Goal: Information Seeking & Learning: Learn about a topic

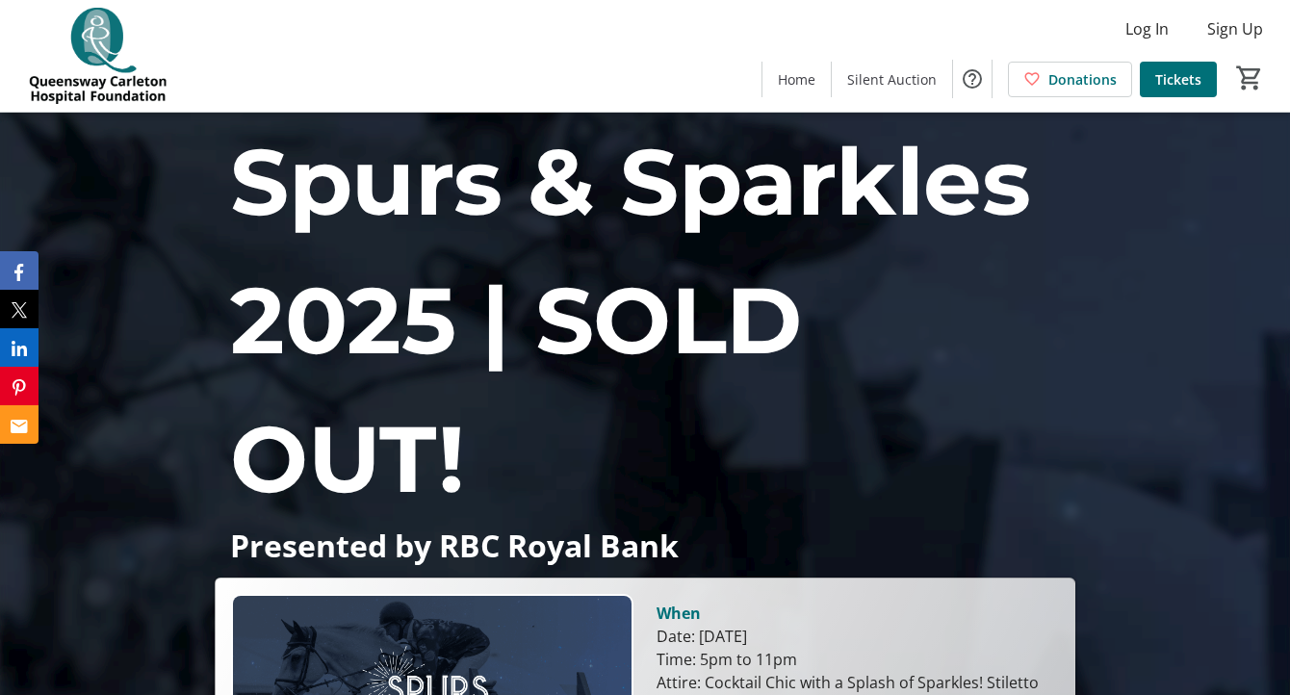
drag, startPoint x: 1082, startPoint y: 209, endPoint x: 1079, endPoint y: 219, distance: 11.0
click at [1082, 212] on div "Spurs & Sparkles 2025 | SOLD OUT! Presented by RBC Royal Bank When Date: [DATE]…" at bounding box center [645, 519] width 1290 height 813
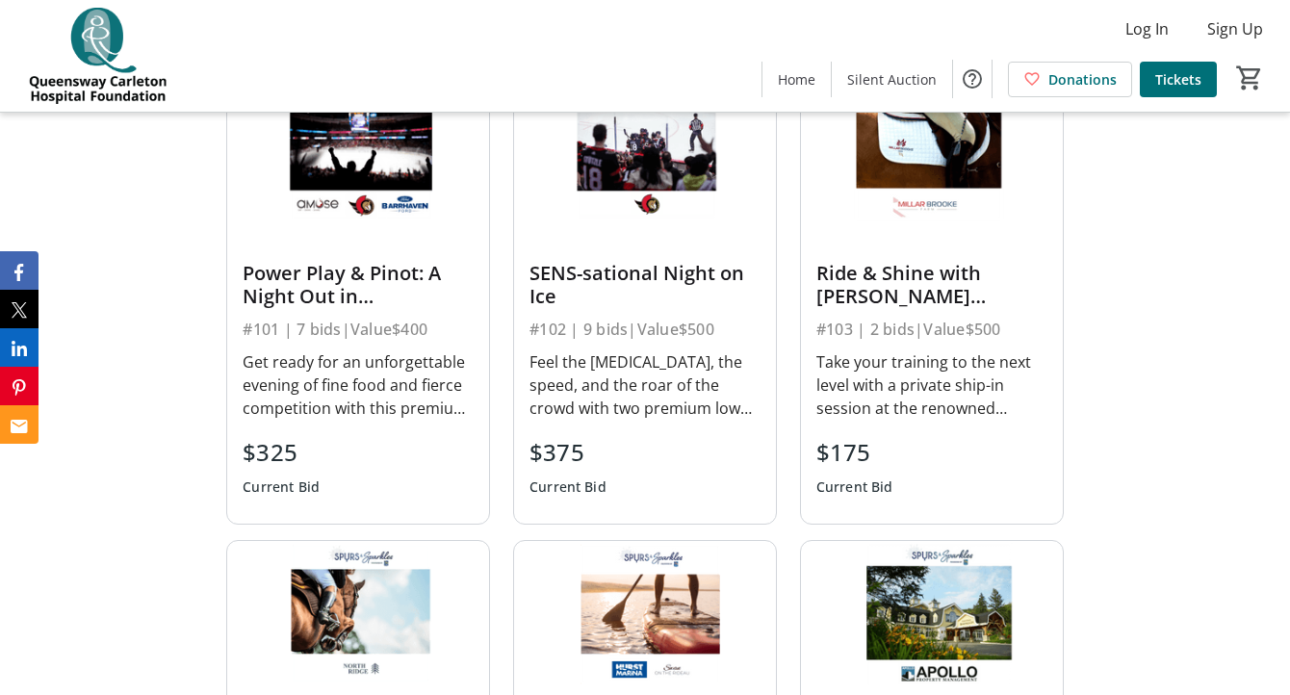
scroll to position [966, 0]
click at [326, 281] on div "Power Play & Pinot: A Night Out in [GEOGRAPHIC_DATA]" at bounding box center [358, 284] width 231 height 46
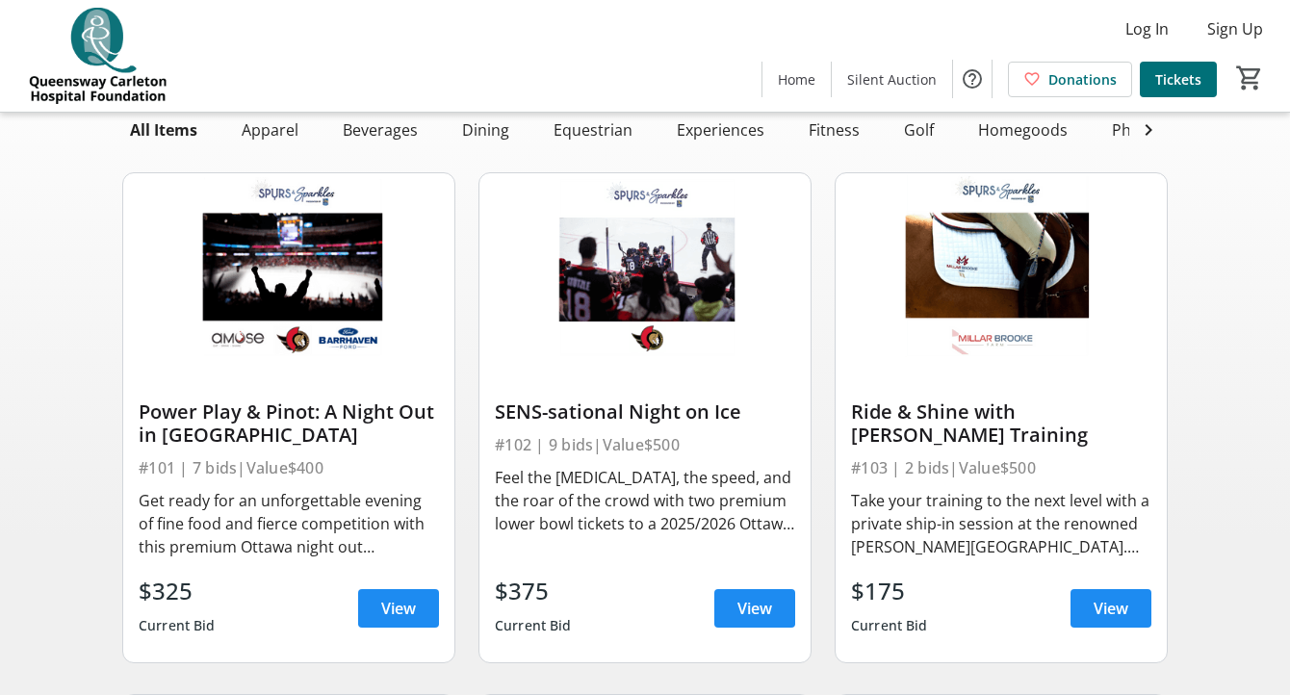
scroll to position [113, 0]
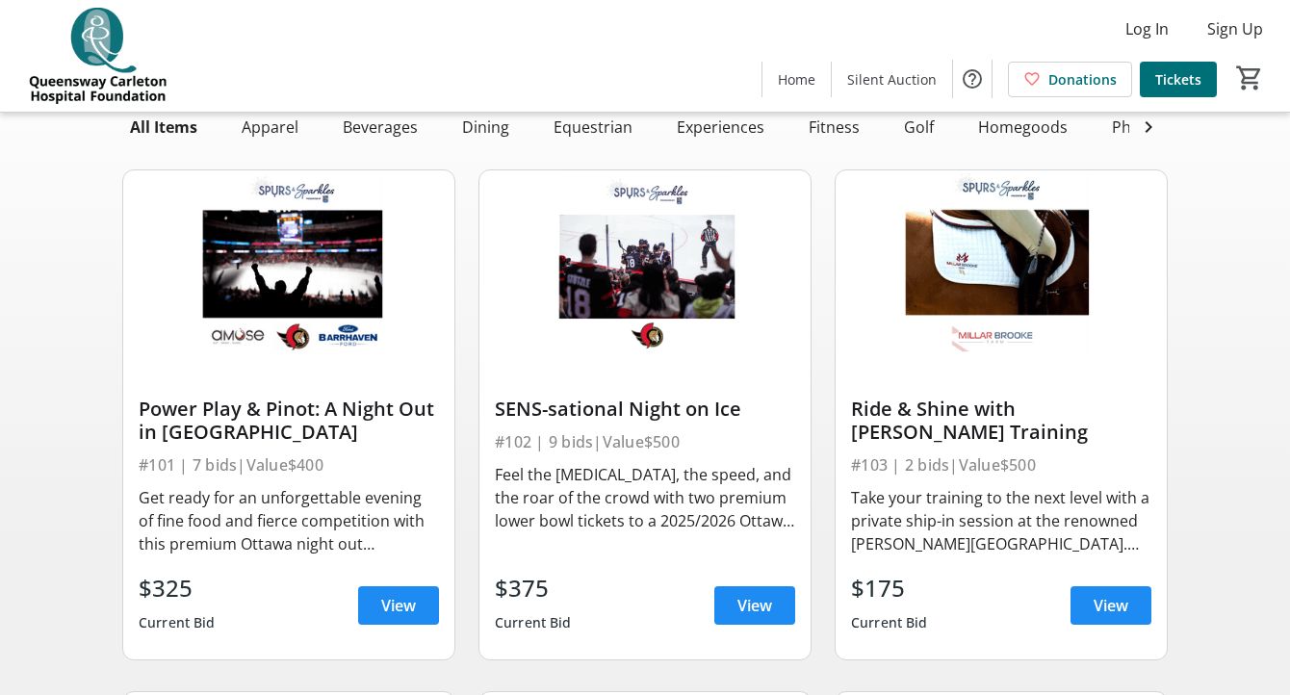
click at [262, 410] on div "Power Play & Pinot: A Night Out in [GEOGRAPHIC_DATA]" at bounding box center [289, 421] width 300 height 46
click at [241, 413] on div "Power Play & Pinot: A Night Out in [GEOGRAPHIC_DATA]" at bounding box center [289, 421] width 300 height 46
click at [204, 535] on div "Get ready for an unforgettable evening of fine food and fierce competition with…" at bounding box center [289, 520] width 300 height 69
click at [333, 278] on img at bounding box center [288, 263] width 331 height 187
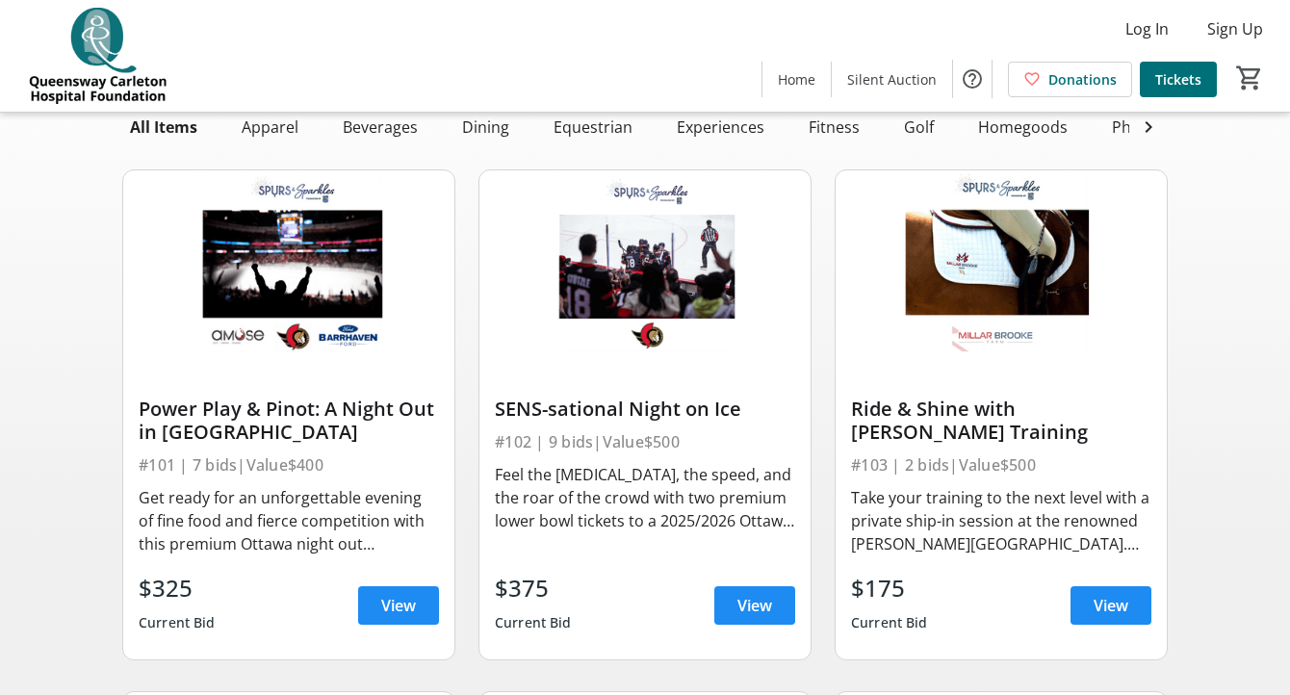
click at [333, 278] on img at bounding box center [288, 263] width 331 height 187
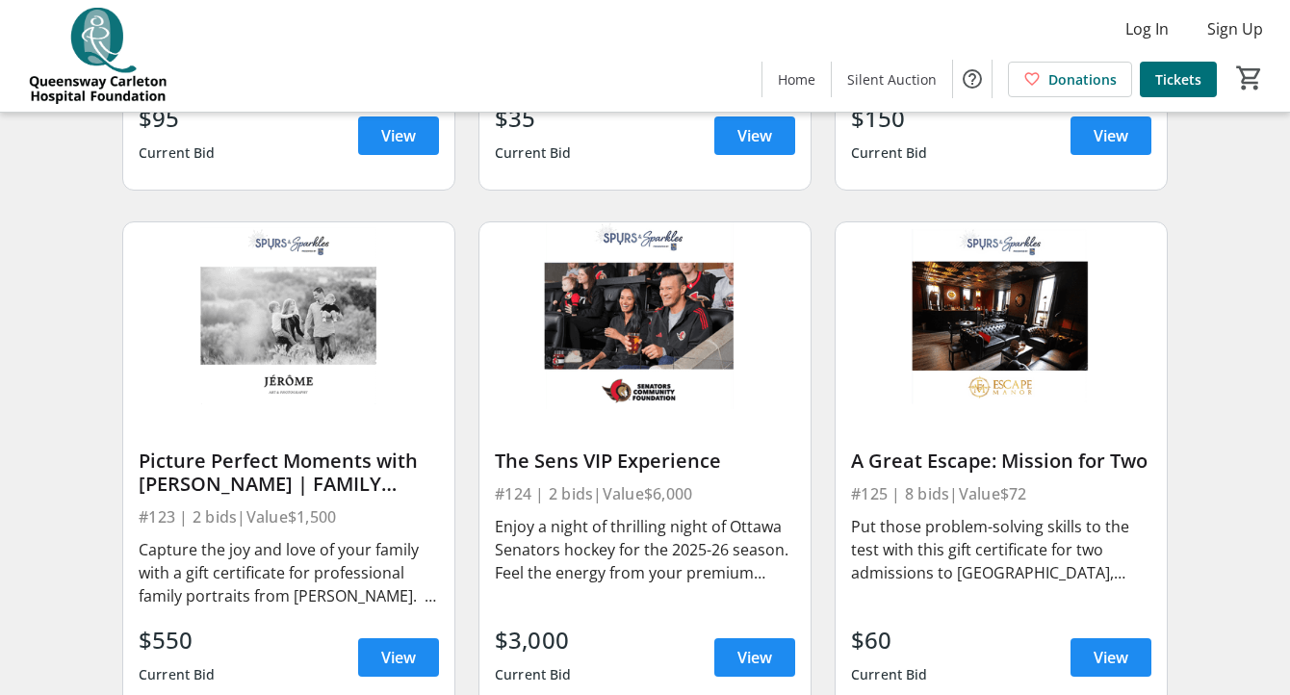
scroll to position [3717, 0]
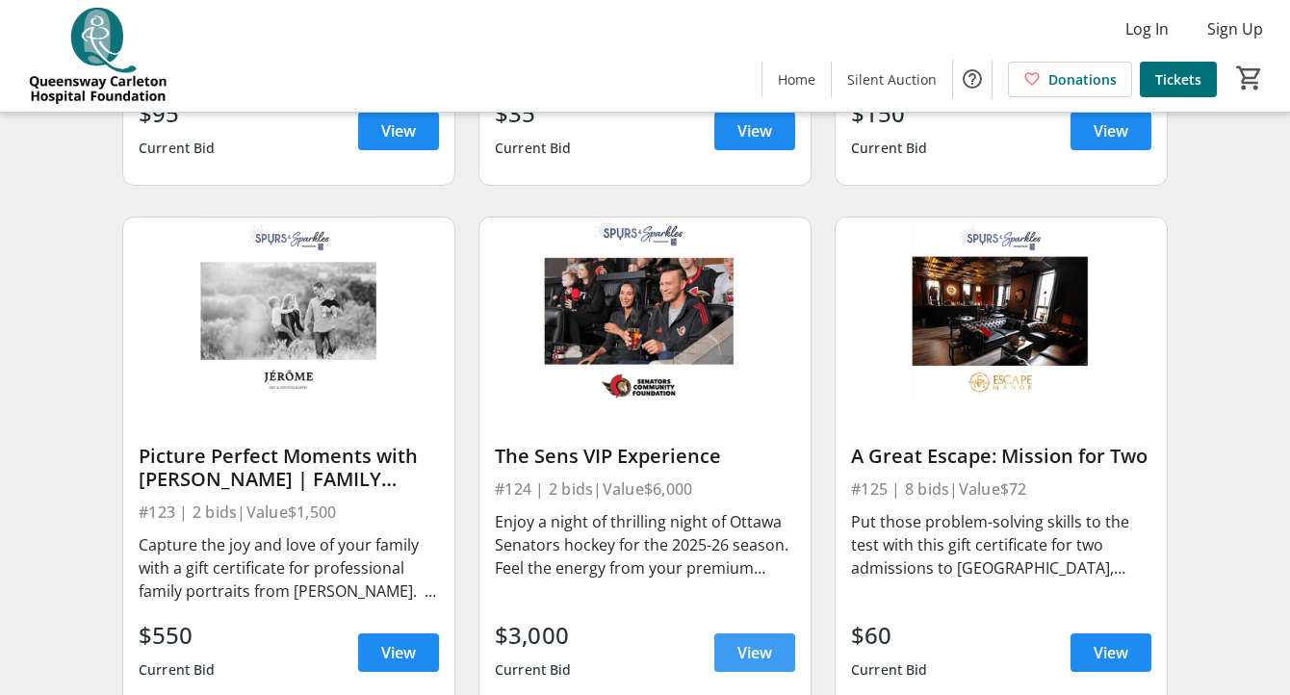
click at [735, 653] on span at bounding box center [754, 653] width 81 height 46
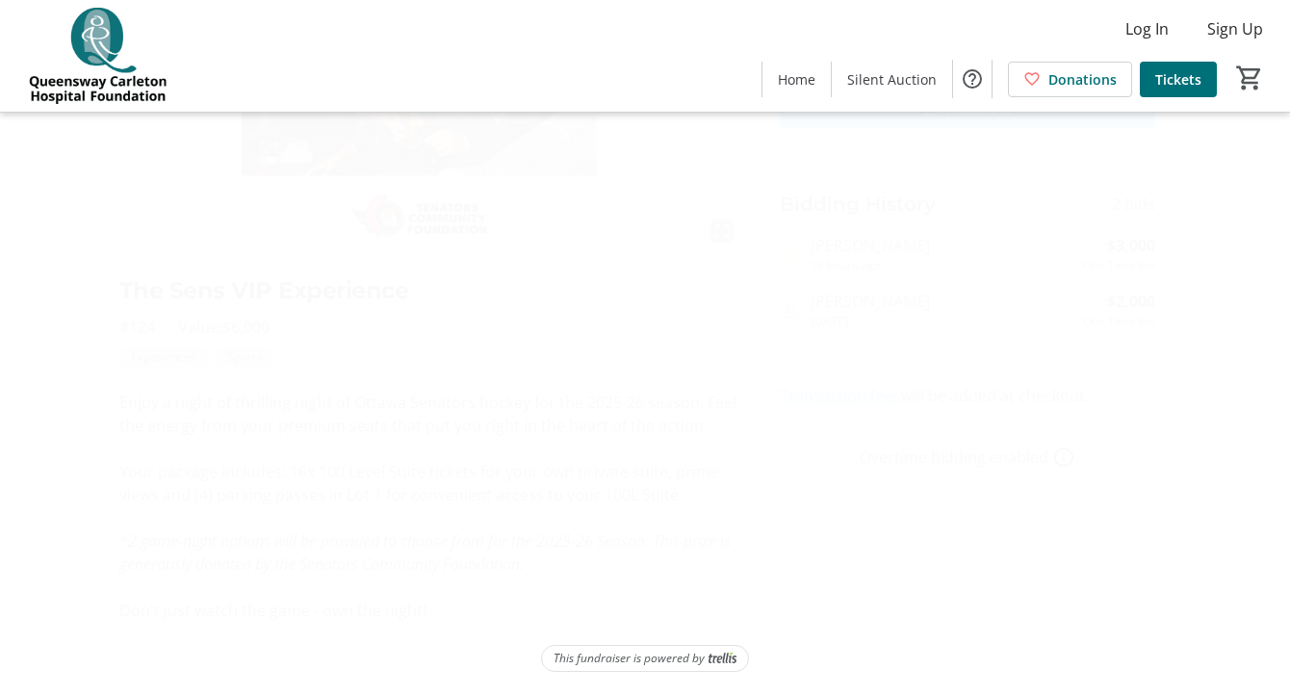
scroll to position [281, 0]
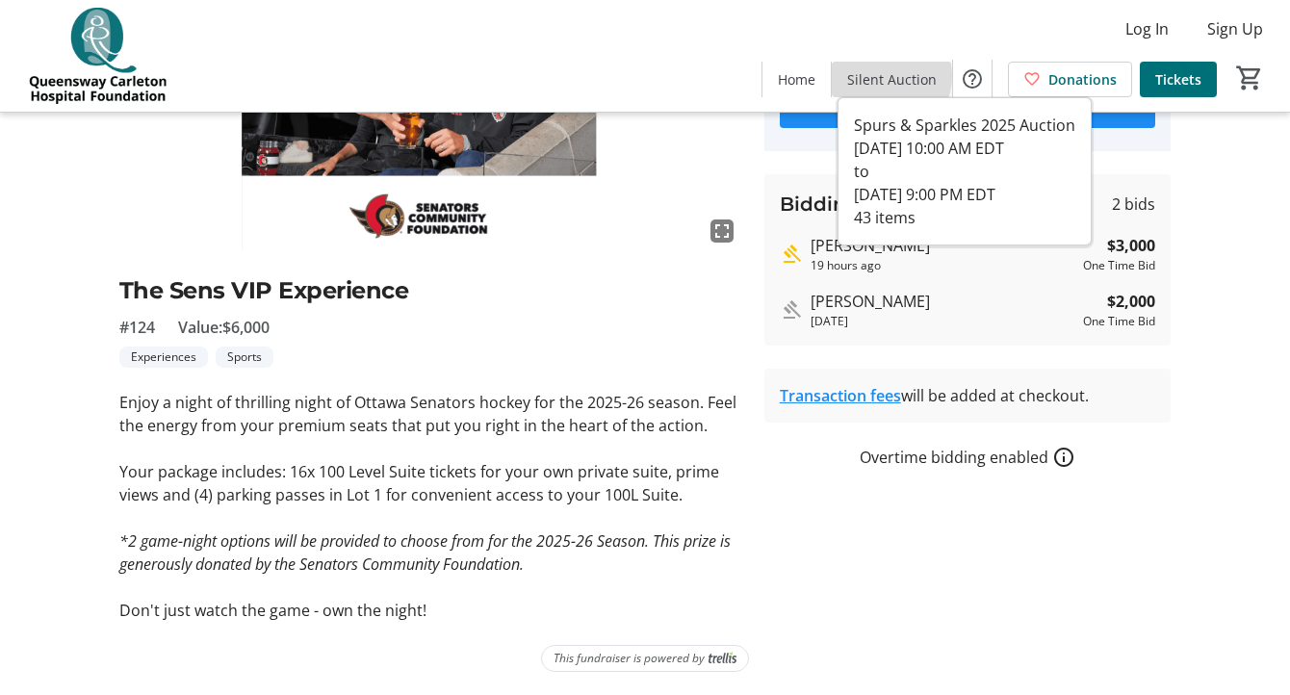
click at [891, 76] on span "Silent Auction" at bounding box center [892, 79] width 90 height 20
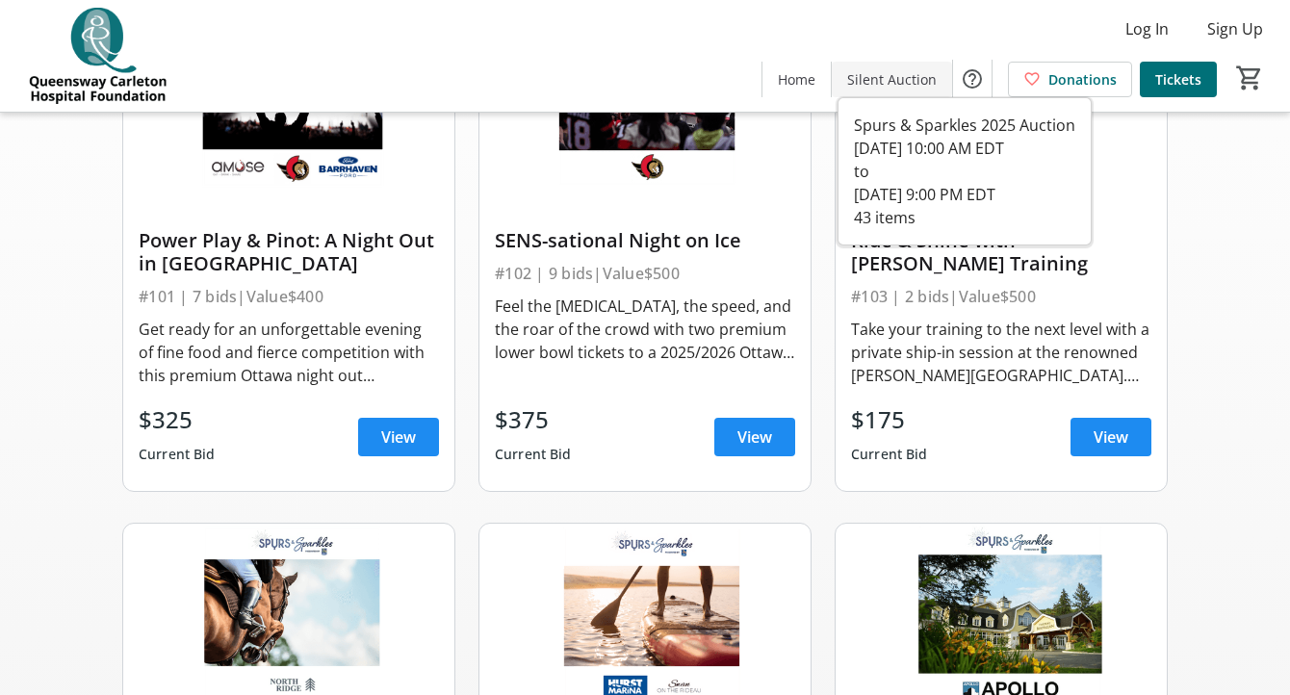
scroll to position [3717, 0]
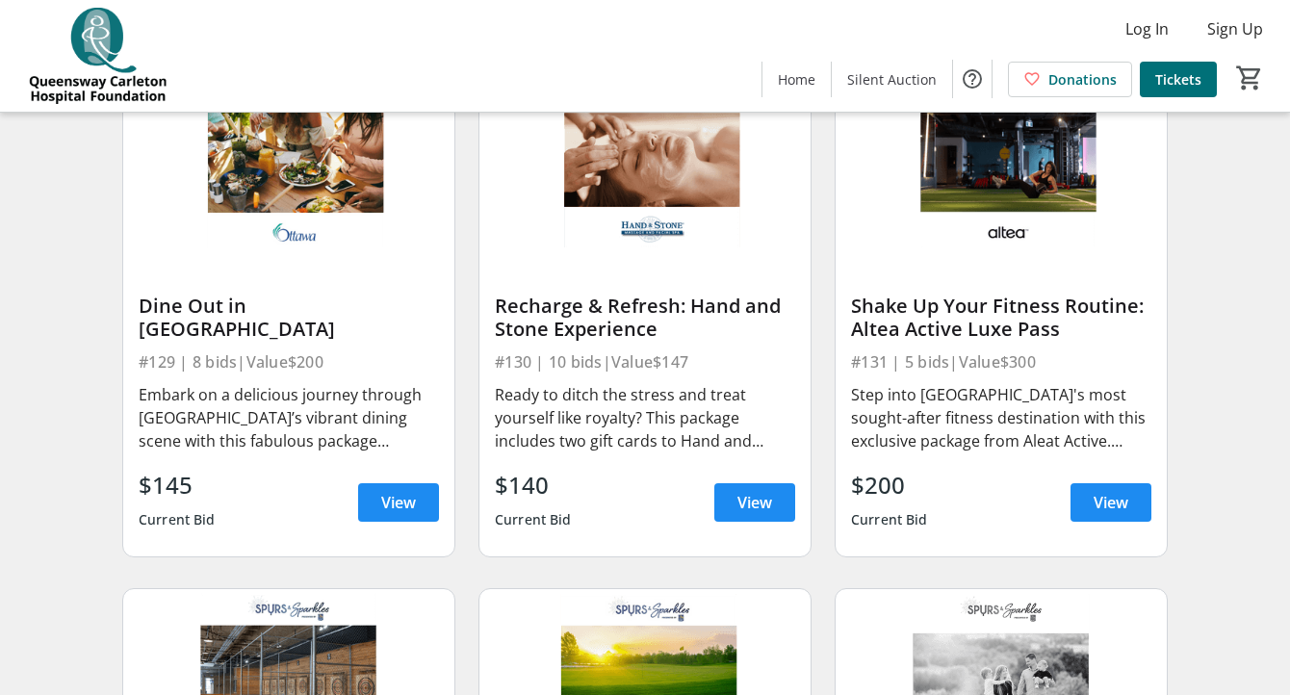
scroll to position [4917, 0]
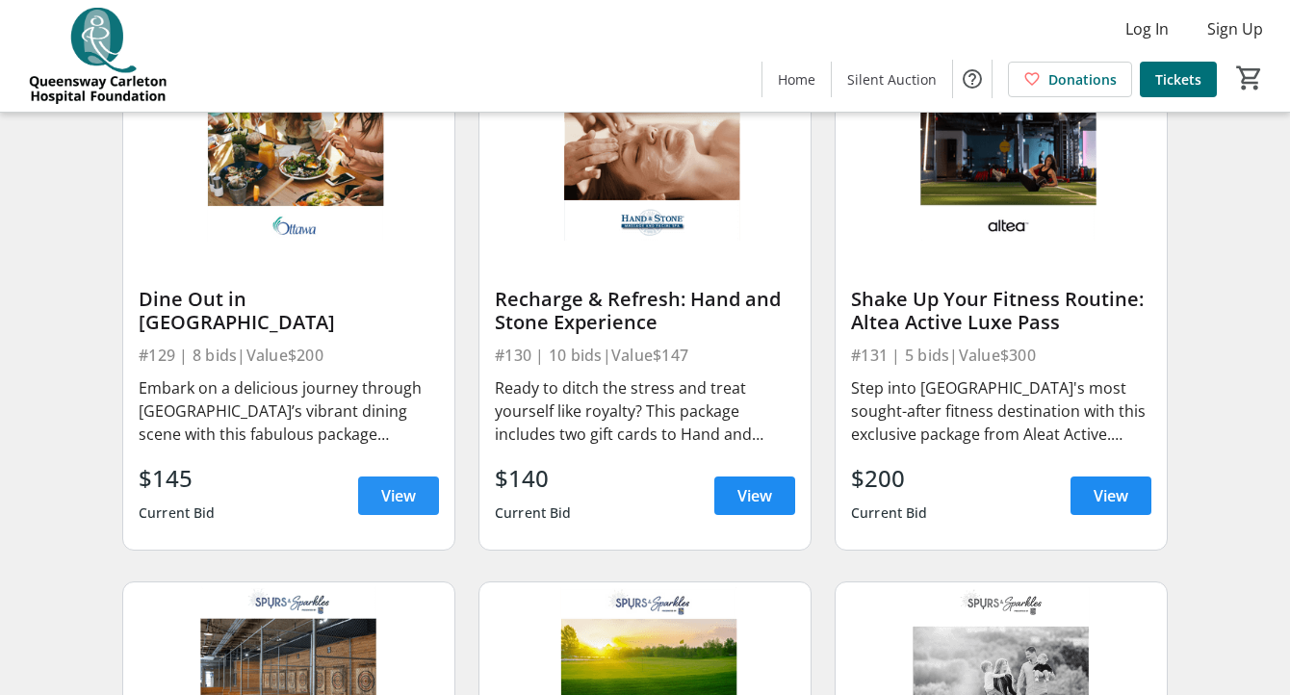
click at [407, 492] on span "View" at bounding box center [398, 495] width 35 height 23
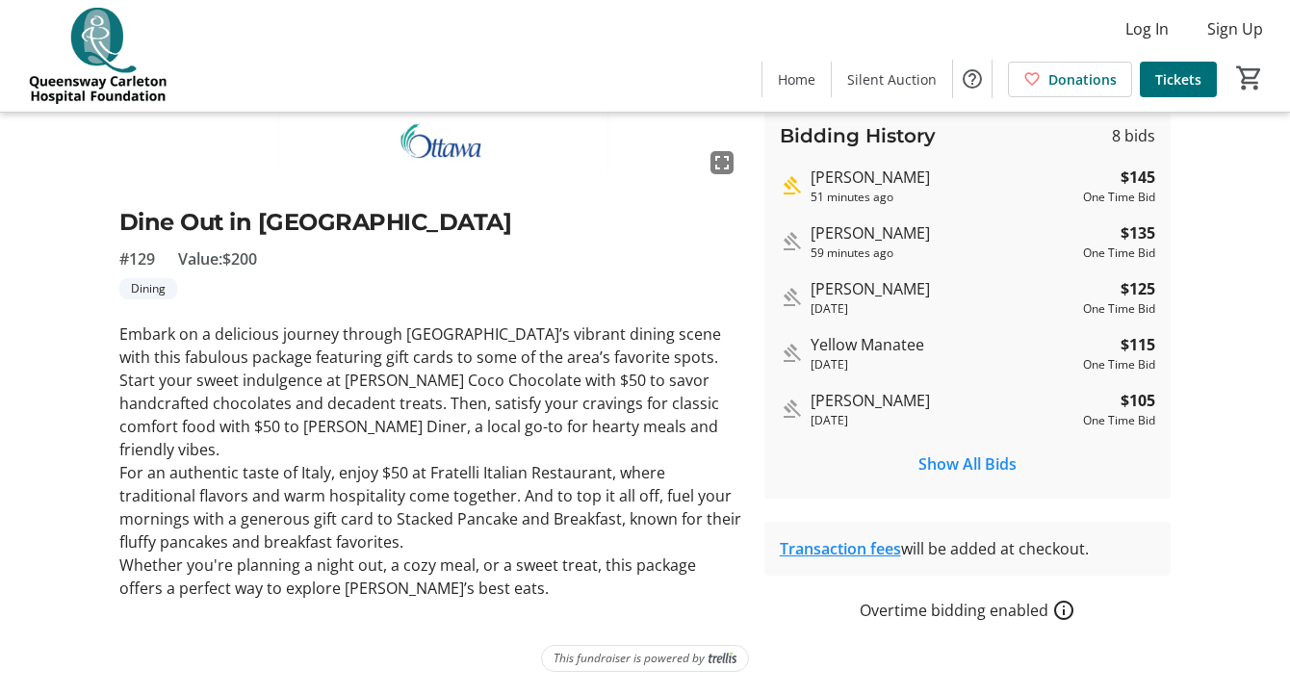
scroll to position [349, 0]
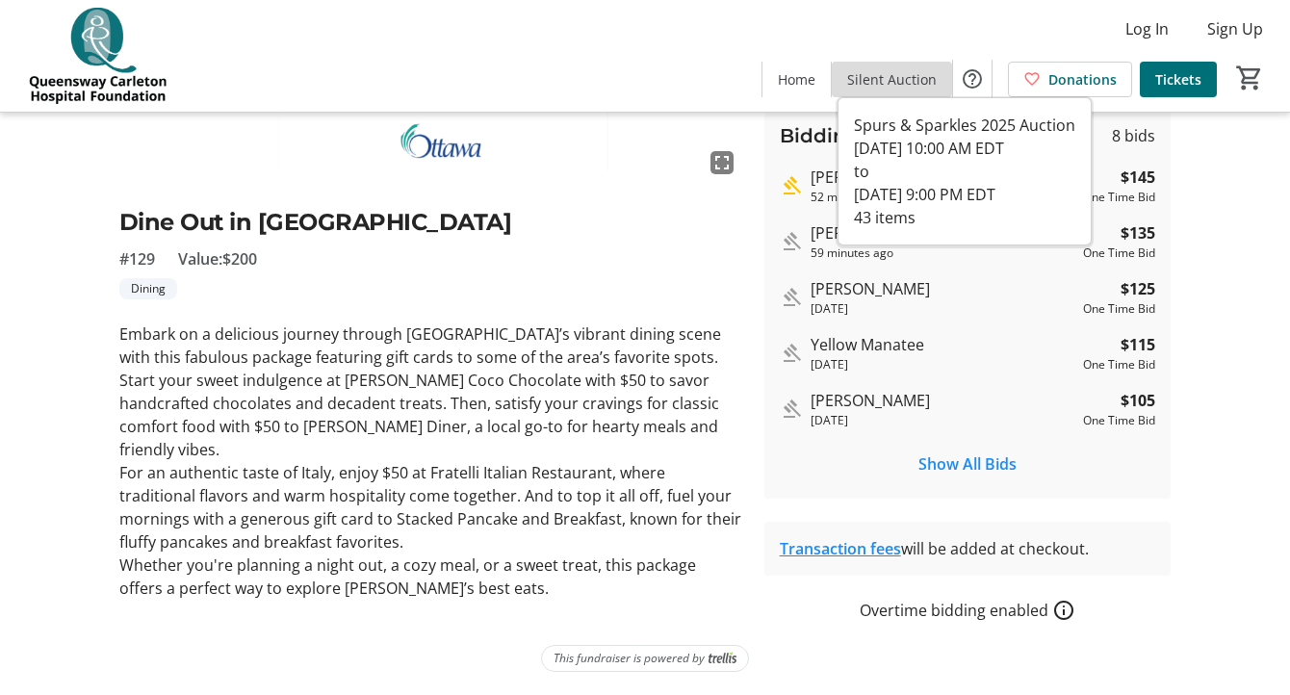
click at [899, 74] on span "Silent Auction" at bounding box center [892, 79] width 90 height 20
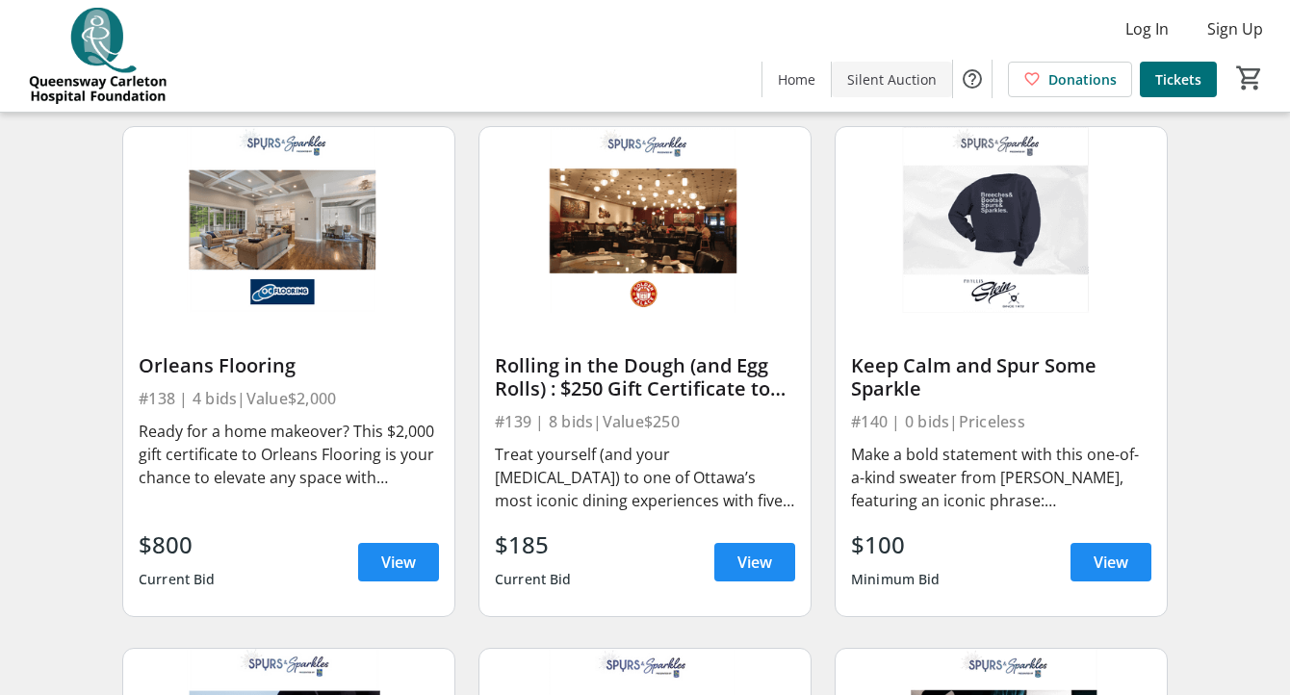
scroll to position [6419, 0]
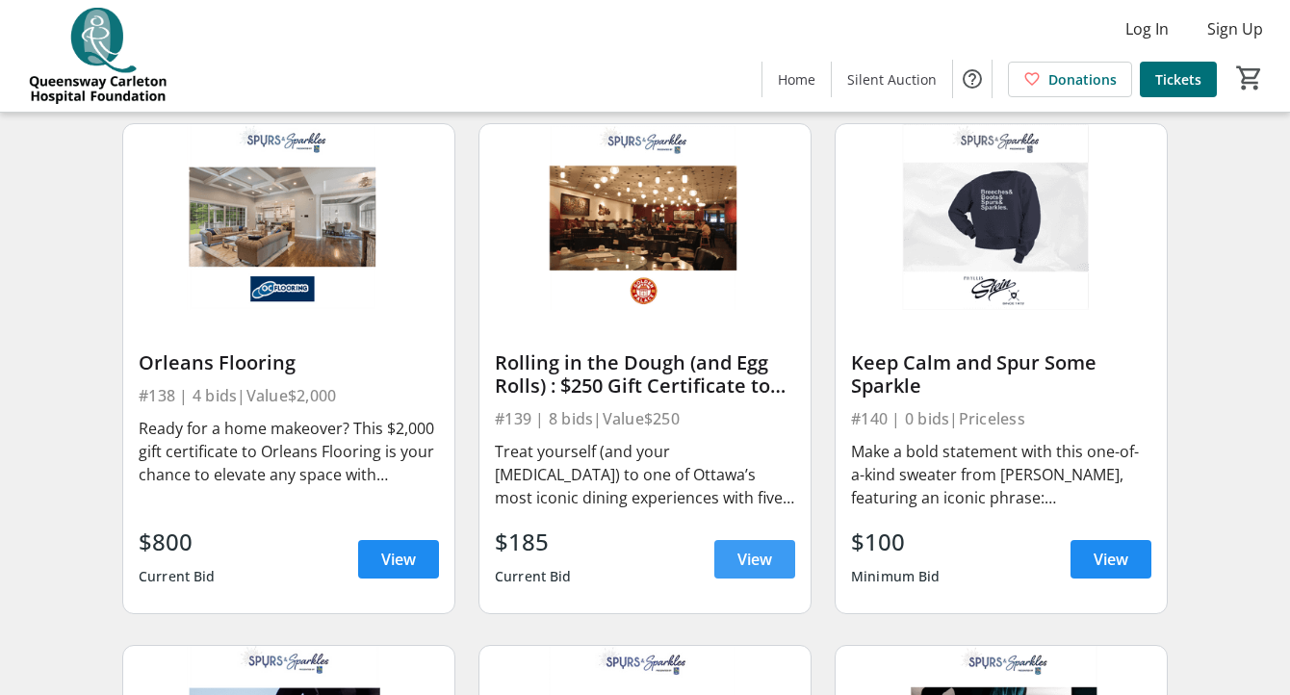
click at [744, 552] on span "View" at bounding box center [754, 559] width 35 height 23
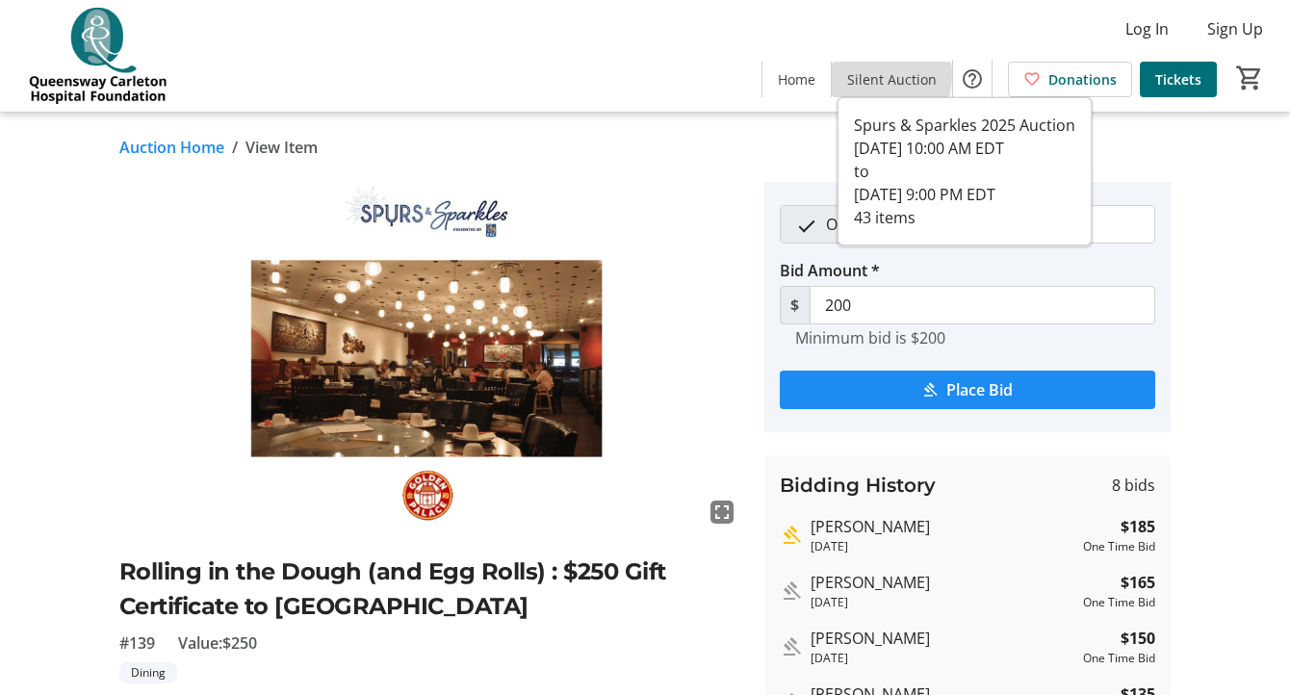
click at [887, 75] on span "Silent Auction" at bounding box center [892, 79] width 90 height 20
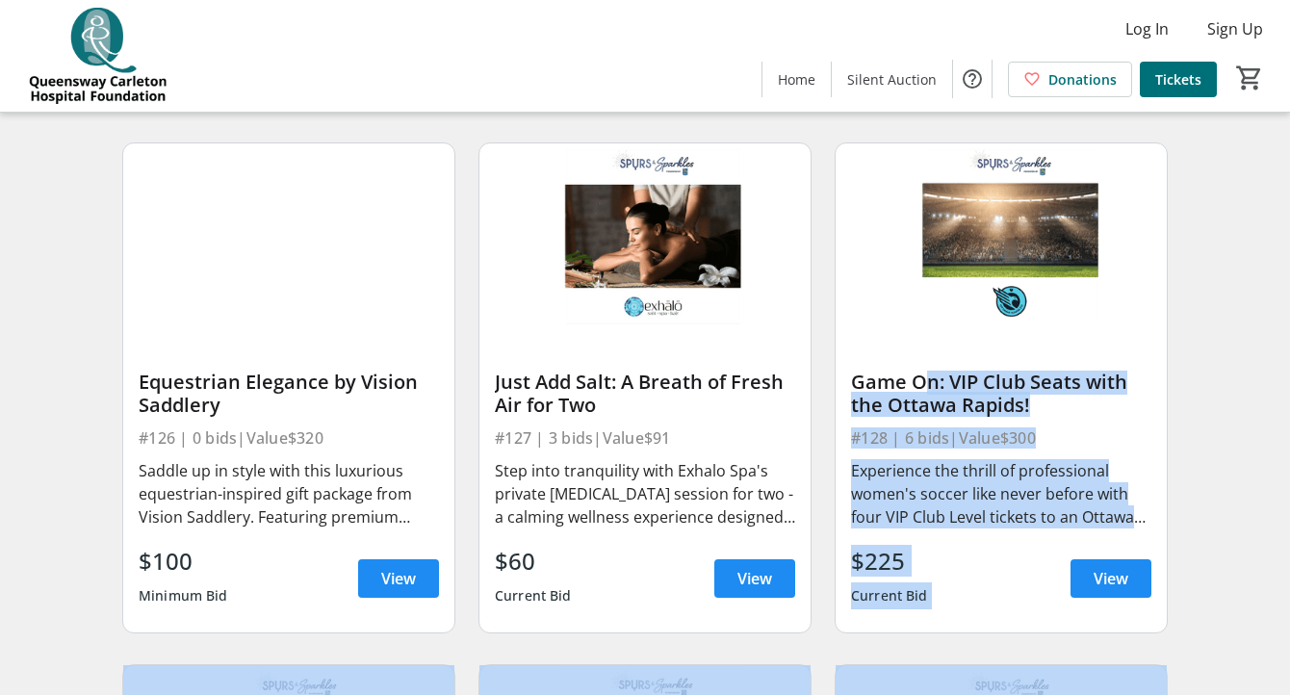
scroll to position [4328, 0]
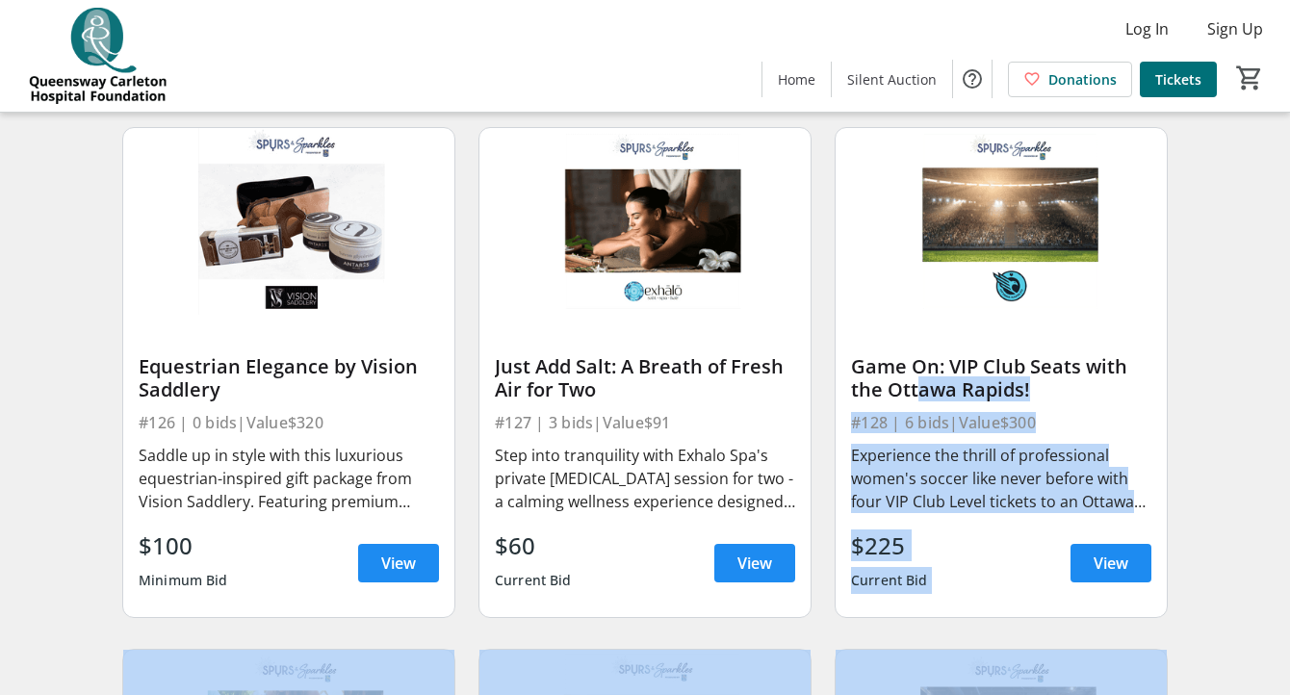
drag, startPoint x: 935, startPoint y: 375, endPoint x: 910, endPoint y: 383, distance: 26.2
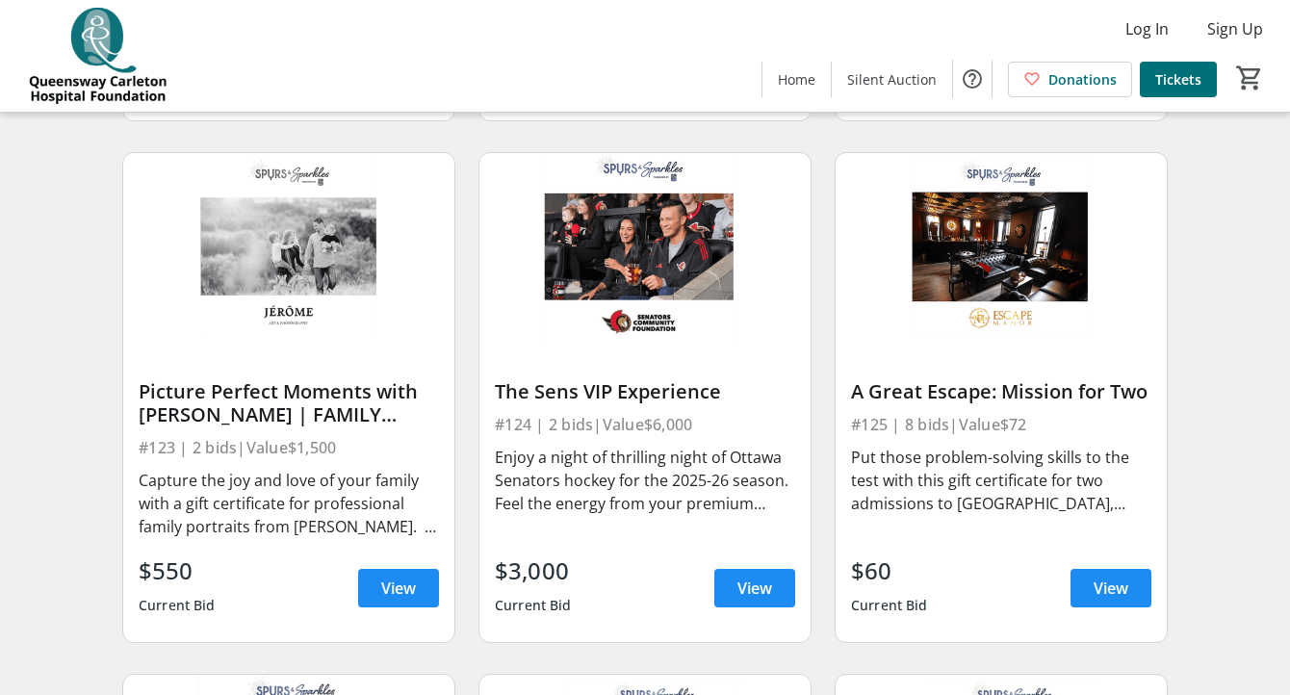
scroll to position [3770, 0]
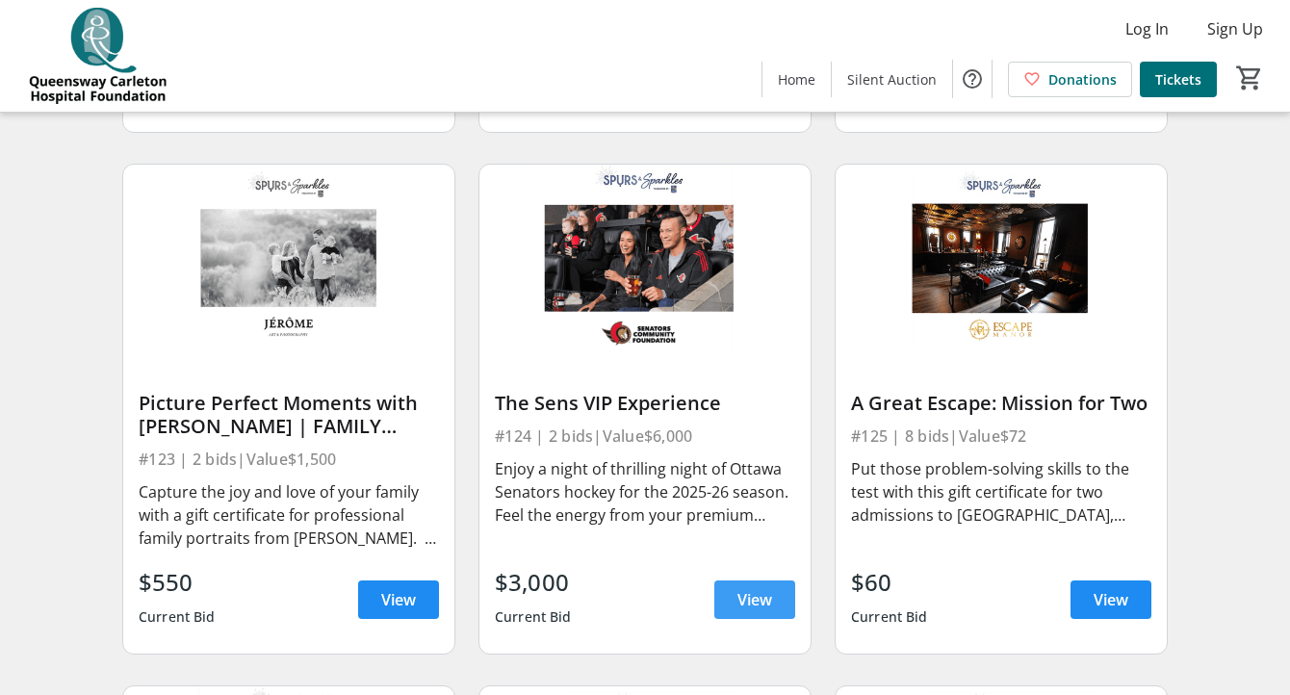
click at [758, 600] on span "View" at bounding box center [754, 599] width 35 height 23
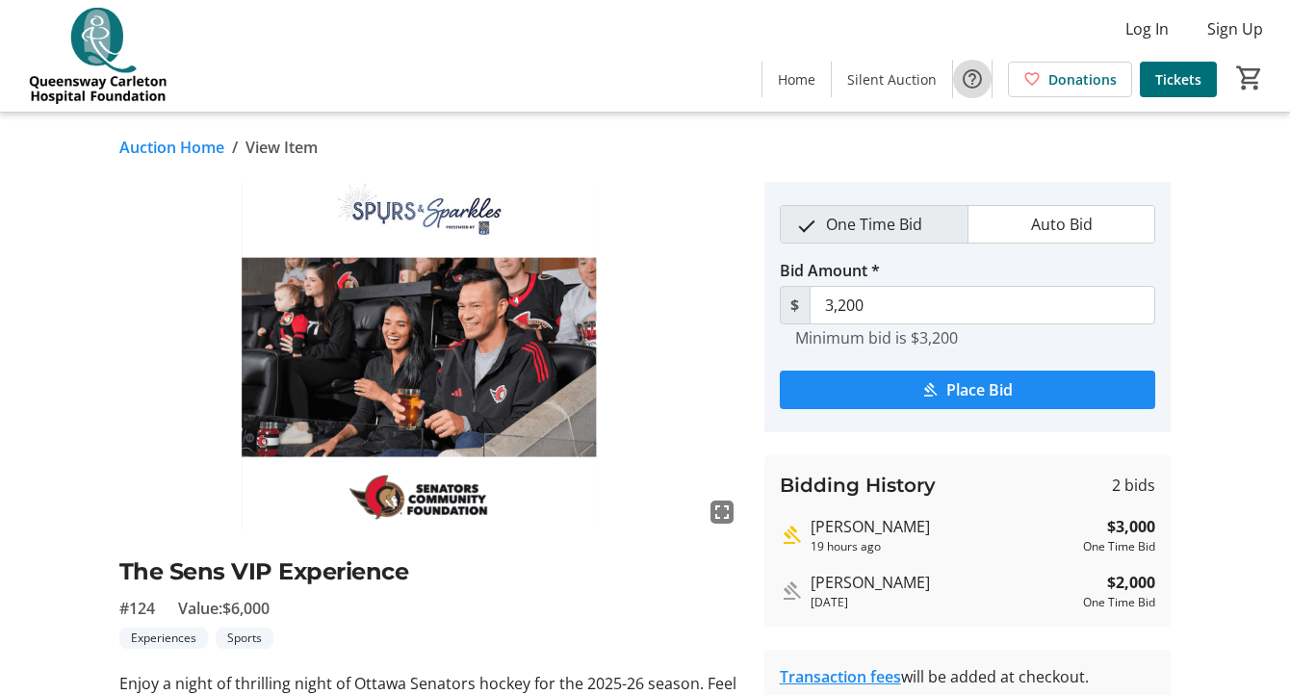
click at [955, 78] on button "Help" at bounding box center [972, 79] width 39 height 39
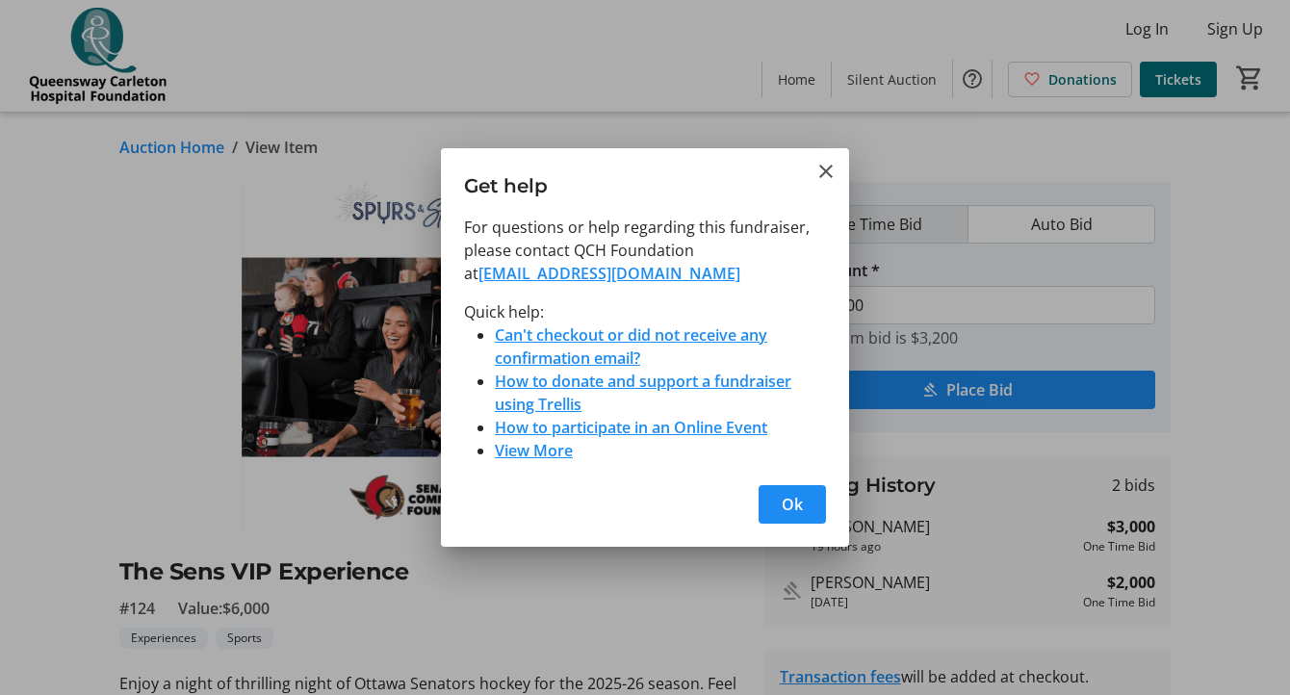
click at [934, 78] on div at bounding box center [645, 347] width 1290 height 695
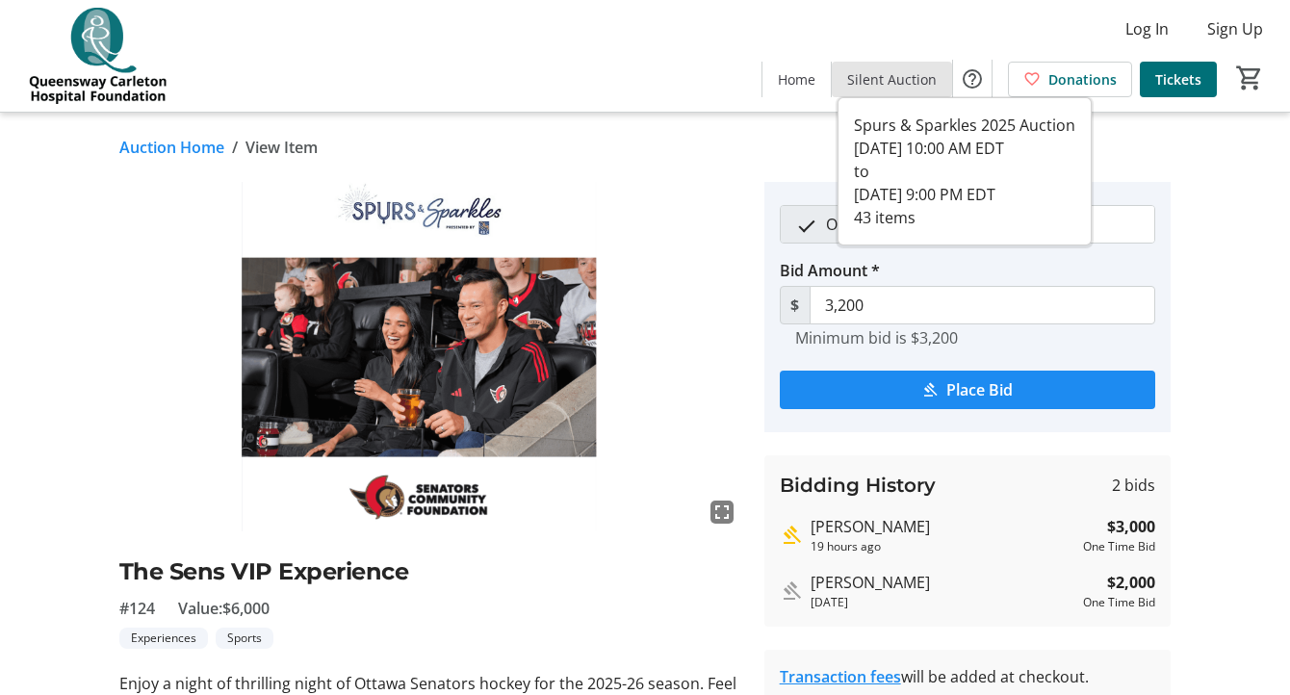
click at [934, 78] on span "Silent Auction" at bounding box center [892, 79] width 90 height 20
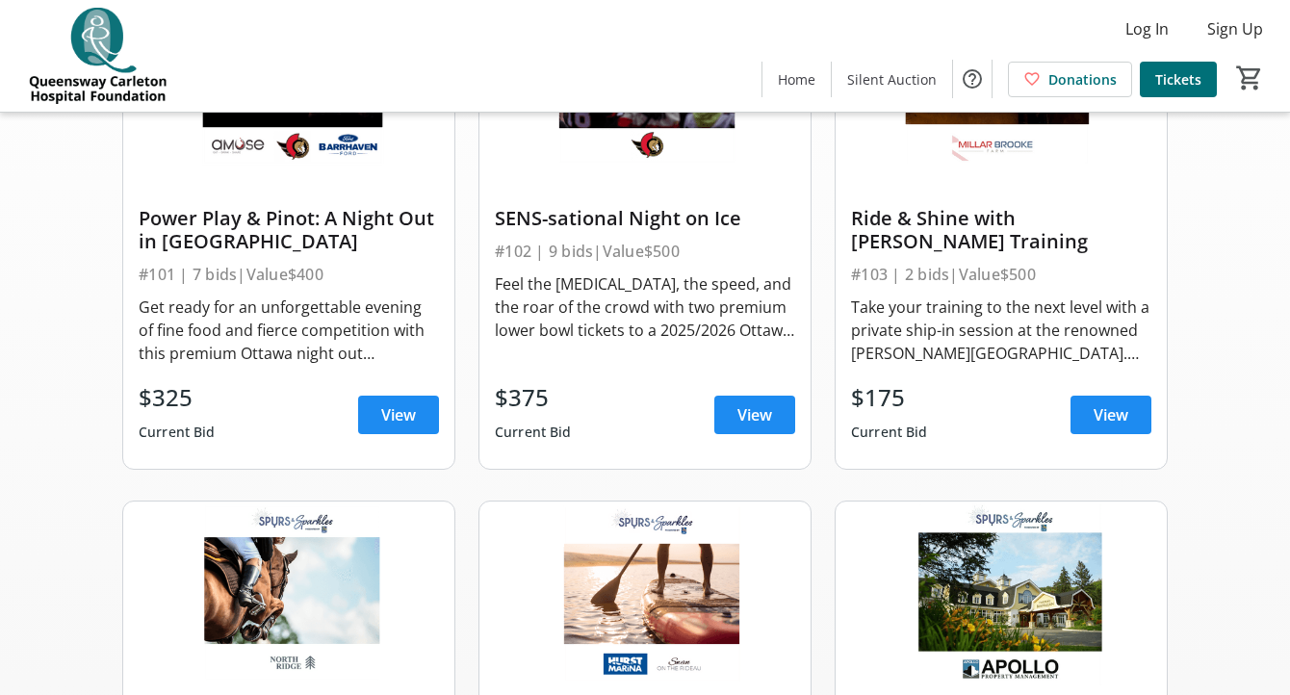
scroll to position [283, 0]
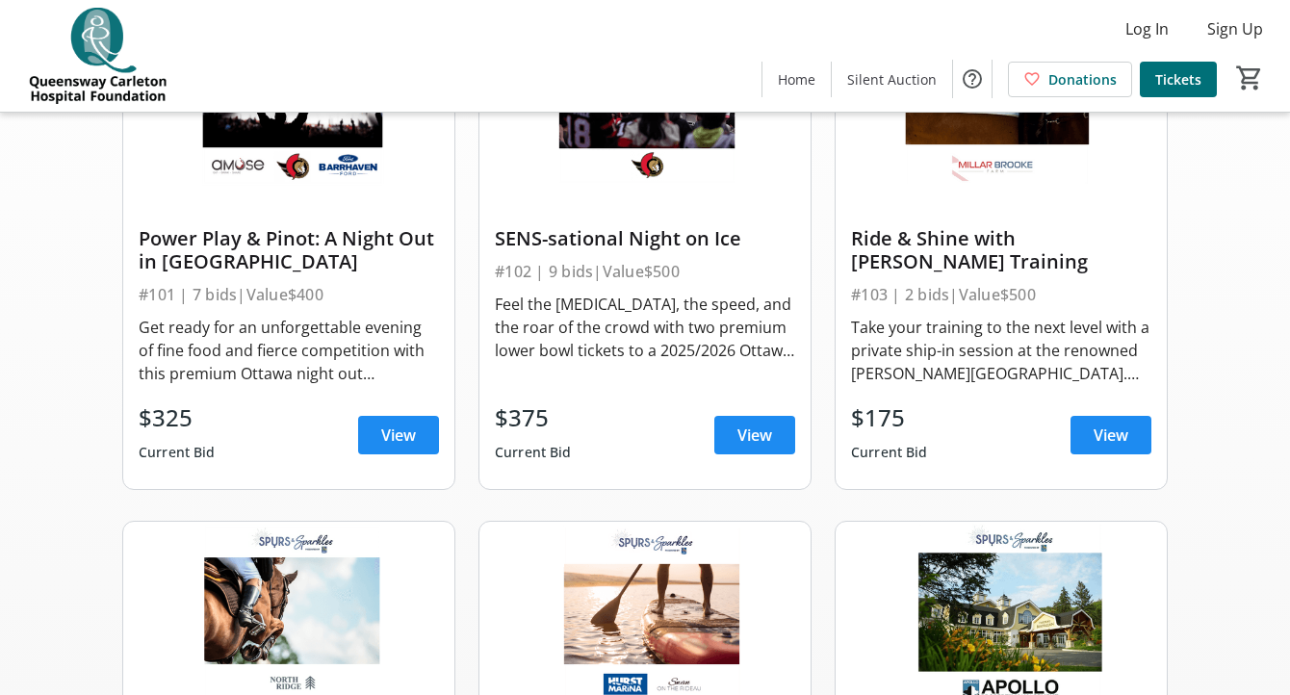
click at [708, 369] on div "Feel the [MEDICAL_DATA], the speed, and the roar of the crowd with two premium …" at bounding box center [645, 339] width 300 height 100
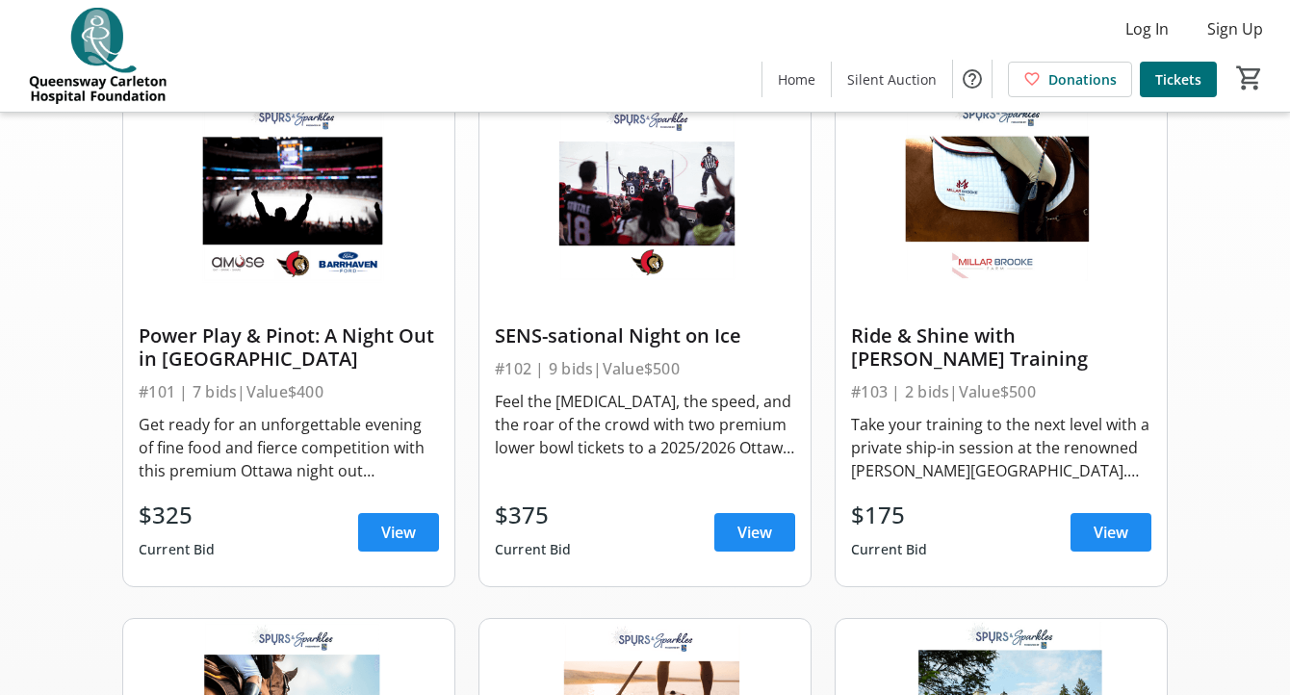
scroll to position [185, 0]
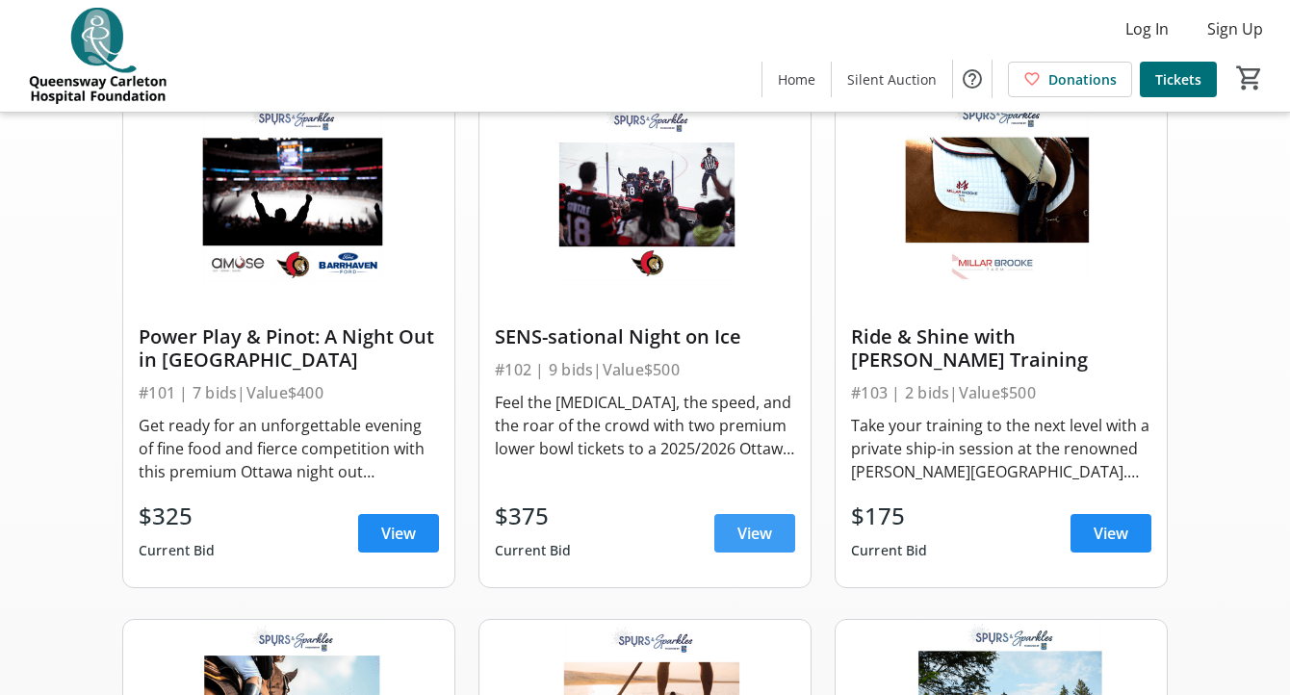
click at [757, 532] on span "View" at bounding box center [754, 533] width 35 height 23
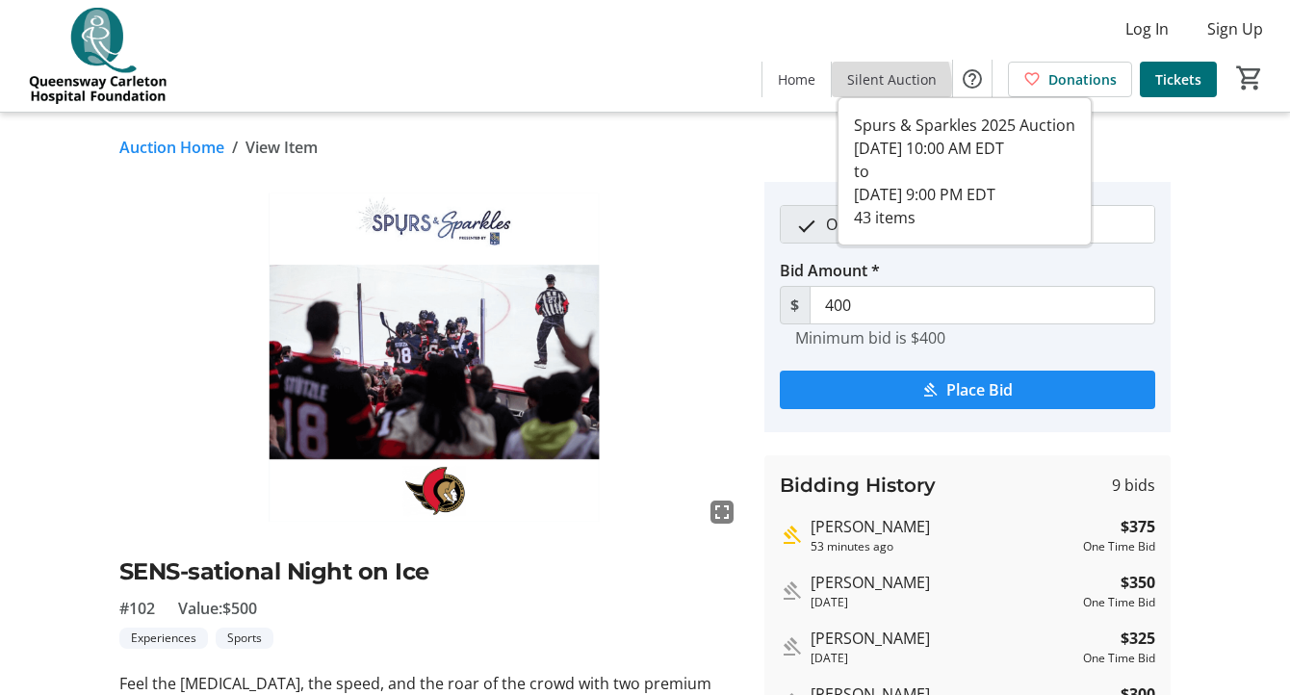
click at [877, 86] on span "Silent Auction" at bounding box center [892, 79] width 90 height 20
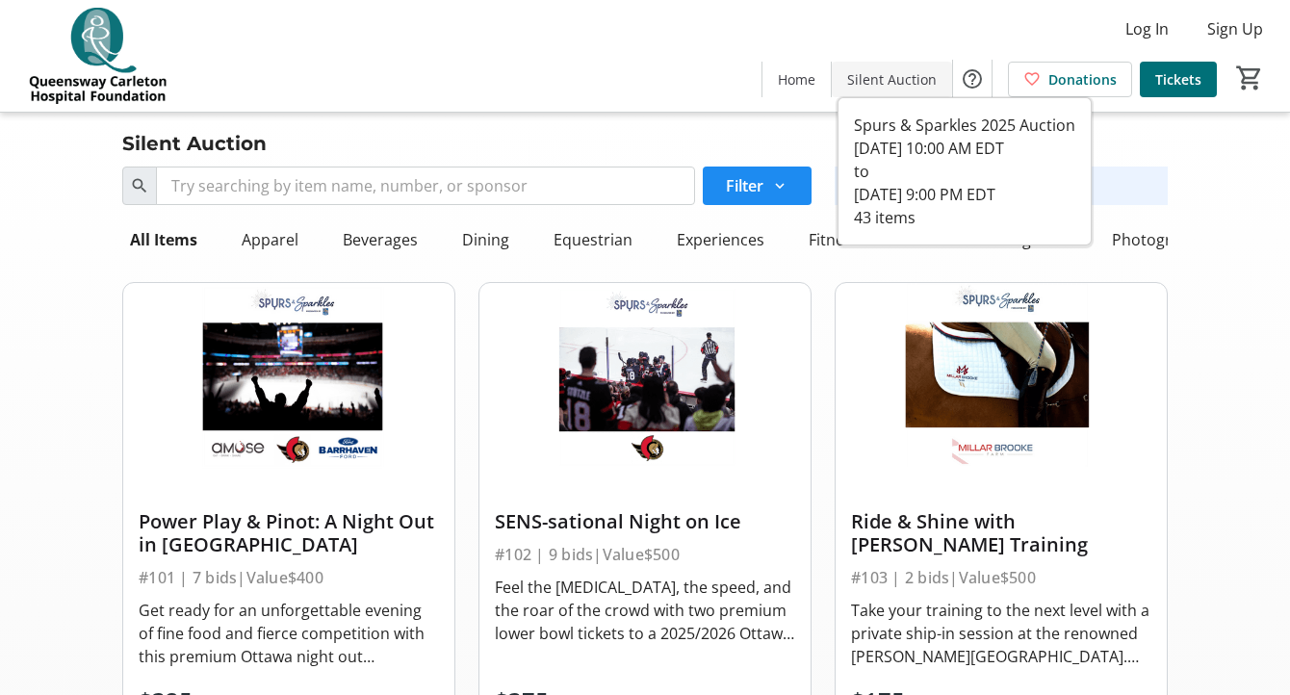
scroll to position [185, 0]
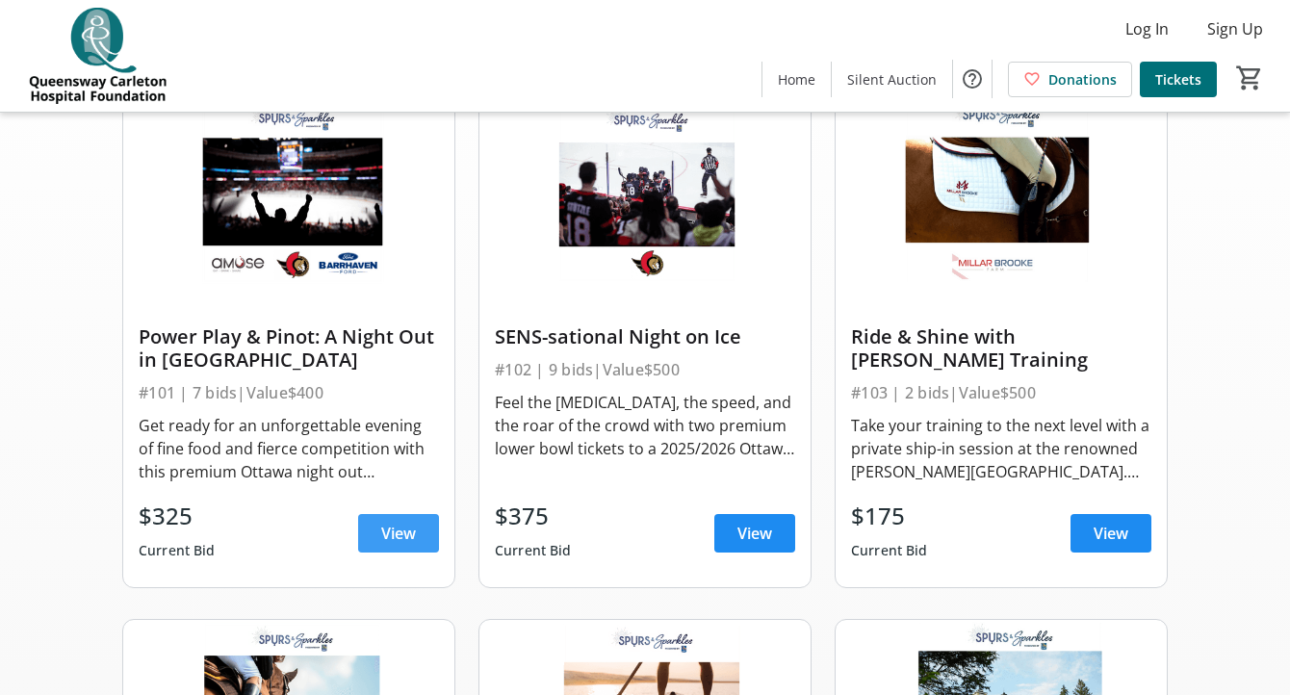
click at [389, 525] on span "View" at bounding box center [398, 533] width 35 height 23
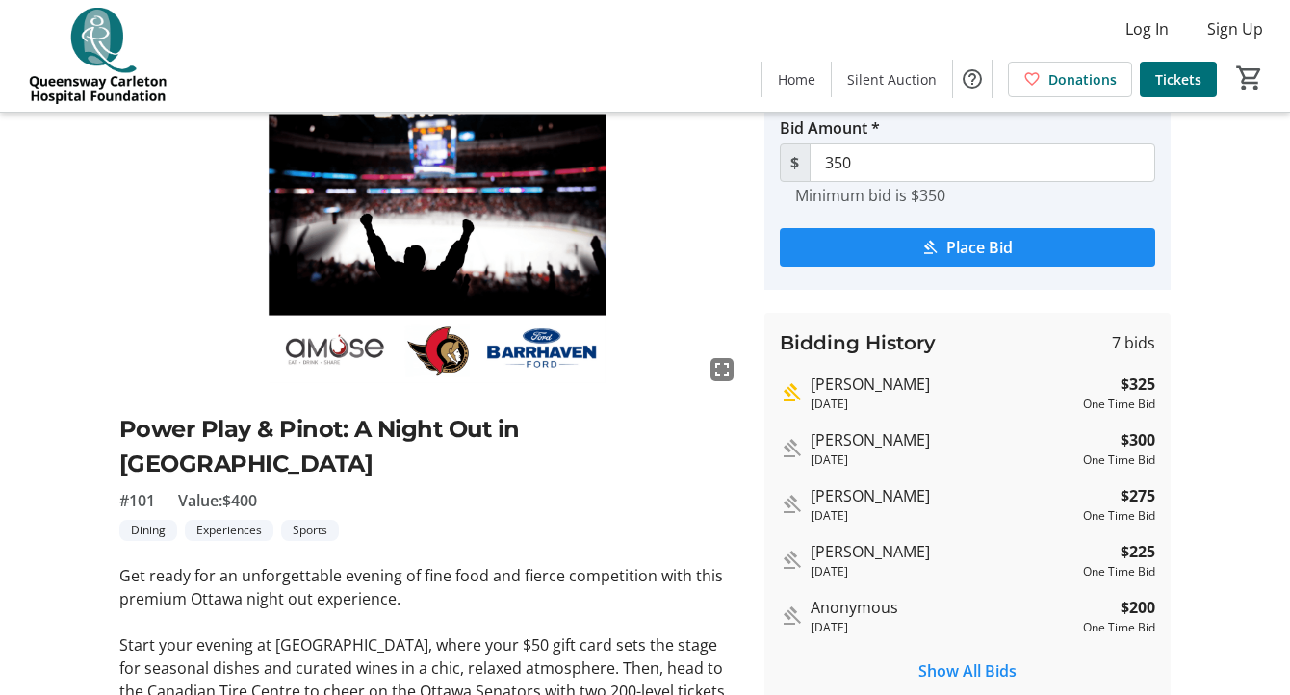
scroll to position [104, 0]
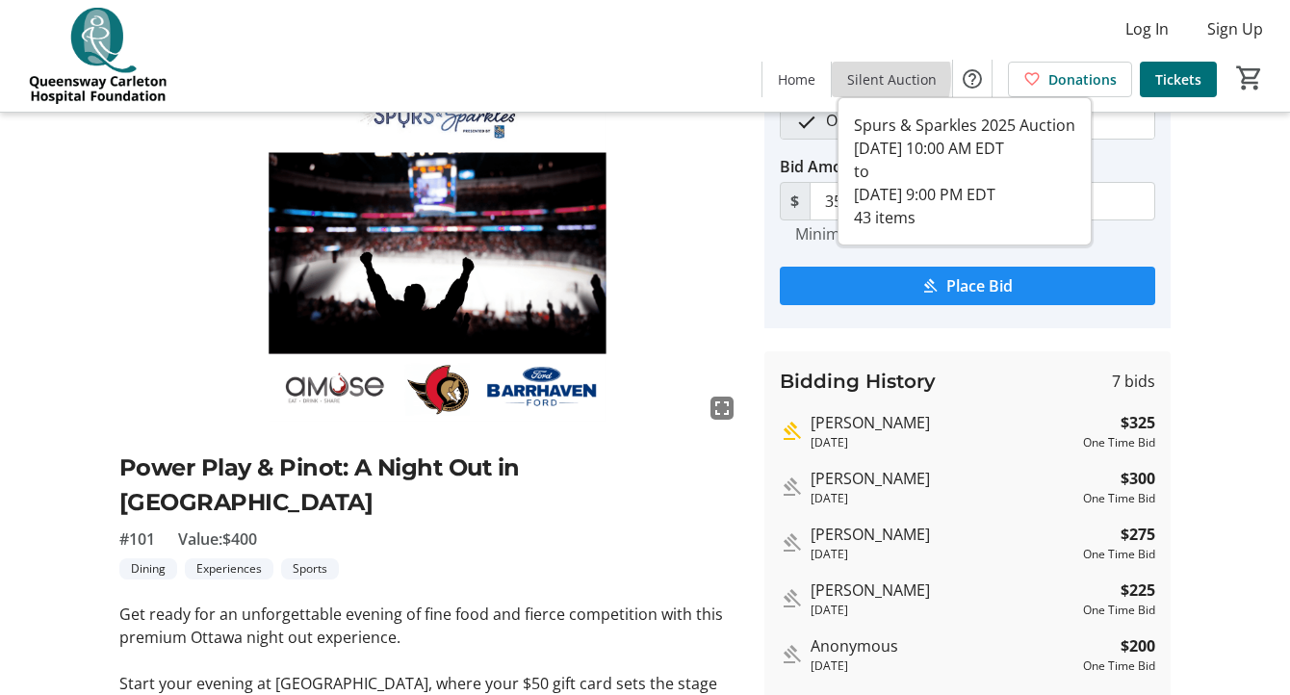
click at [863, 78] on span "Silent Auction" at bounding box center [892, 79] width 90 height 20
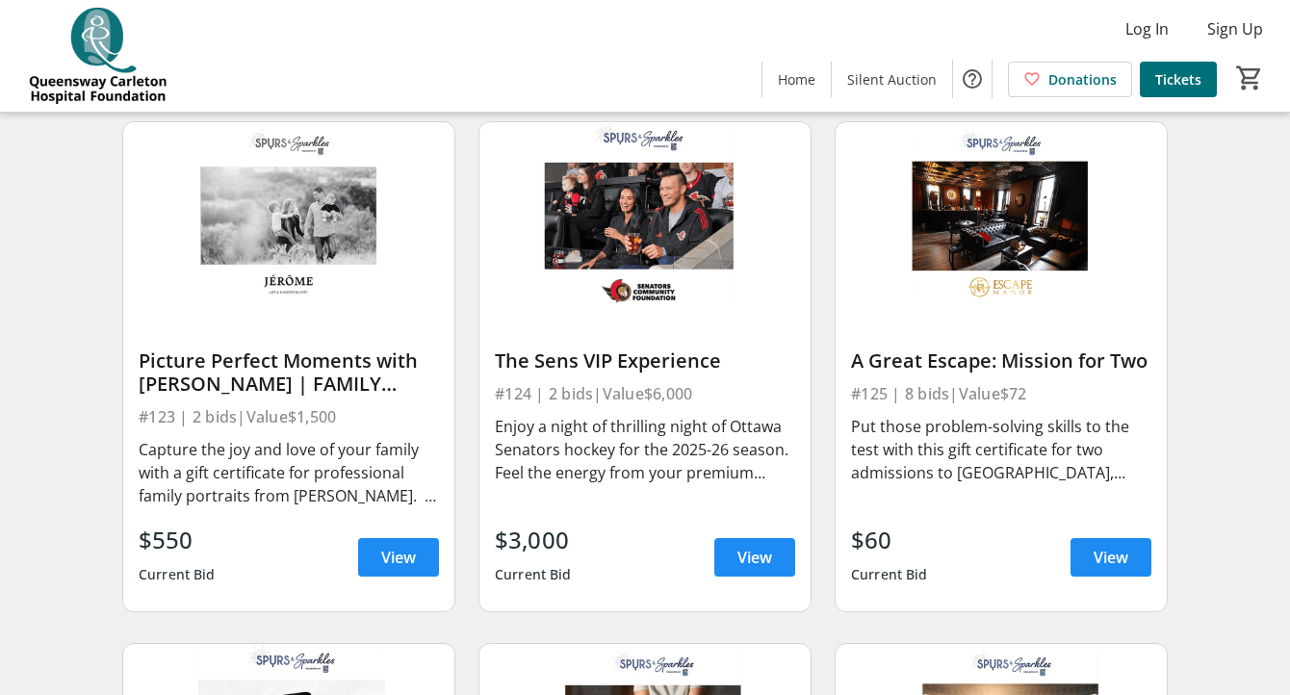
scroll to position [3902, 0]
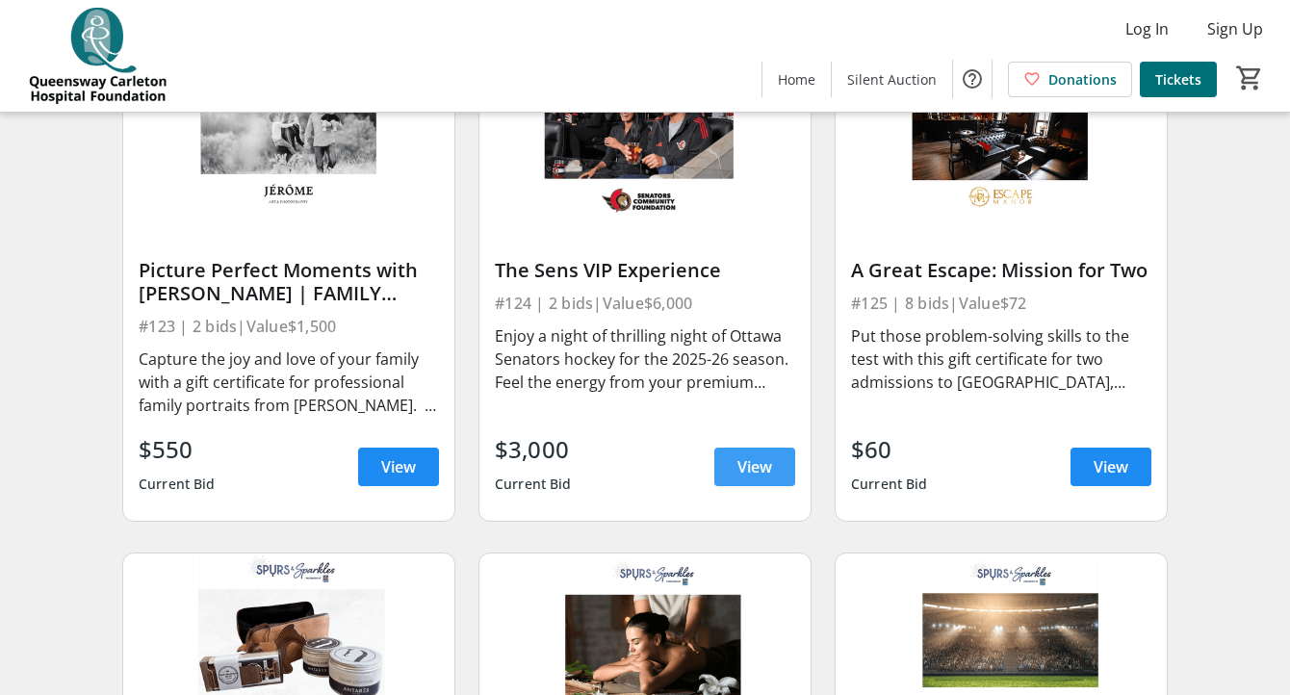
click at [737, 452] on span at bounding box center [754, 467] width 81 height 46
